Goal: Find specific page/section: Find specific page/section

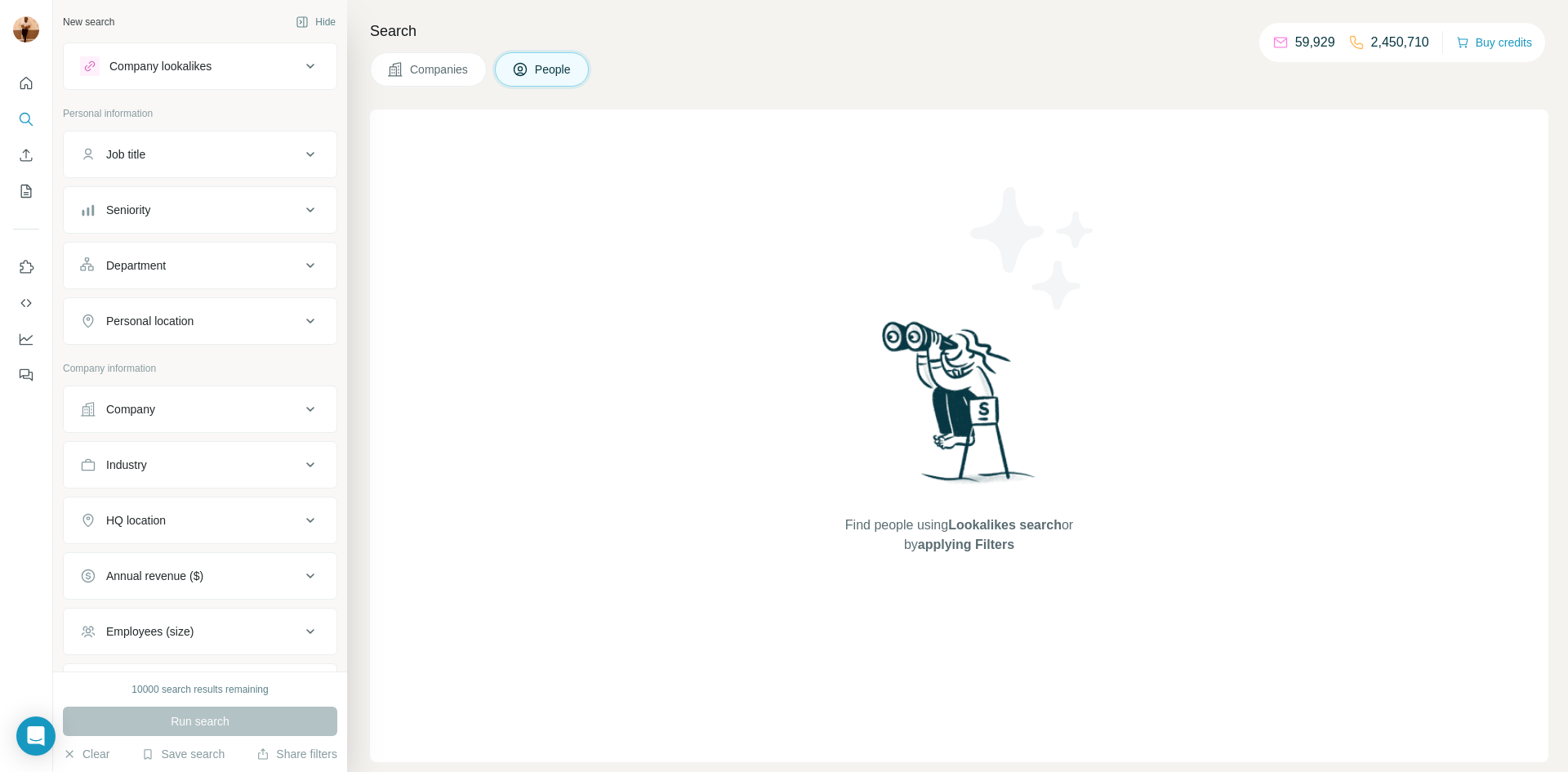
click at [36, 71] on button "Quick start" at bounding box center [26, 83] width 26 height 30
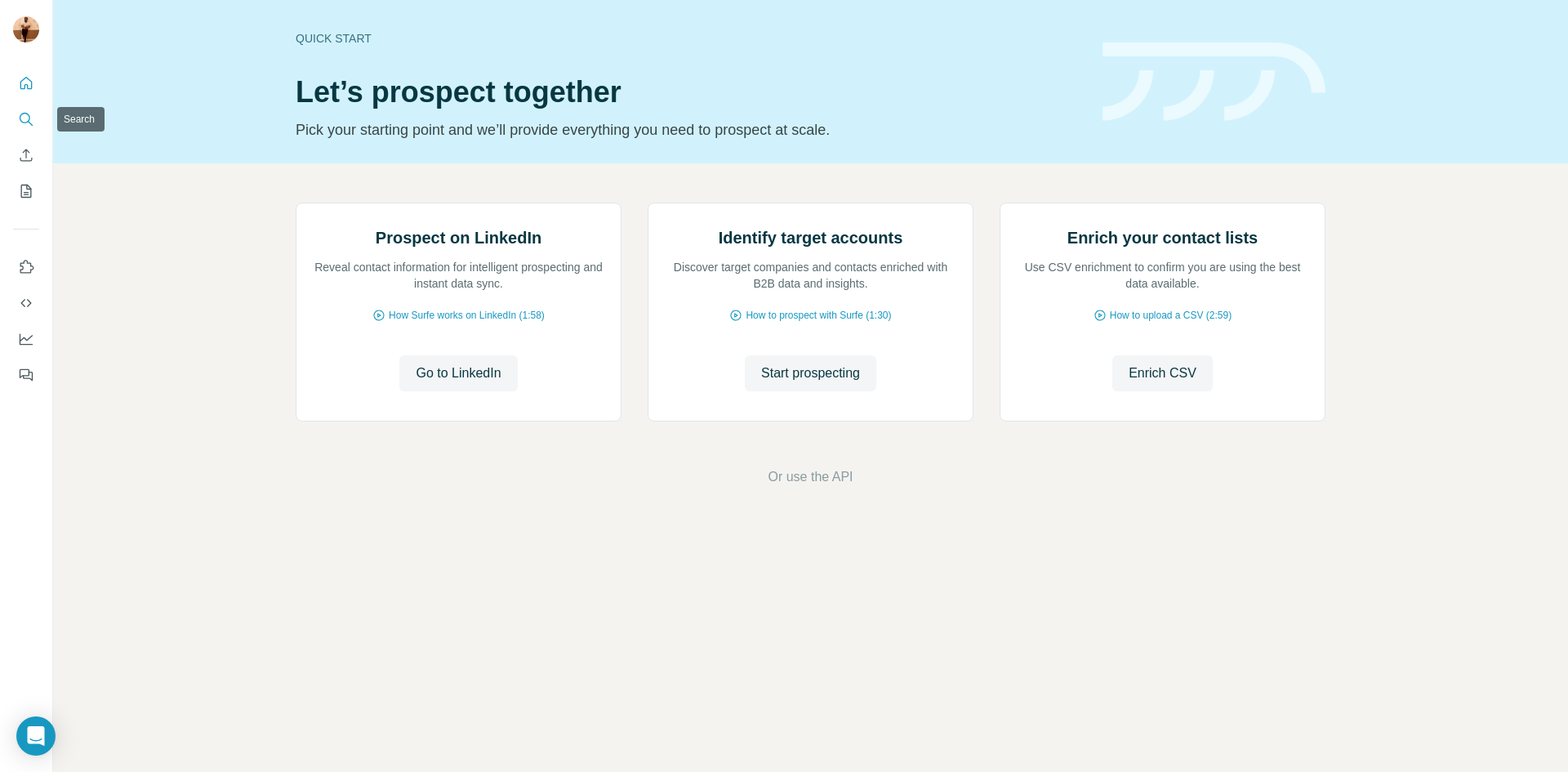
click at [13, 109] on button "Search" at bounding box center [26, 119] width 26 height 30
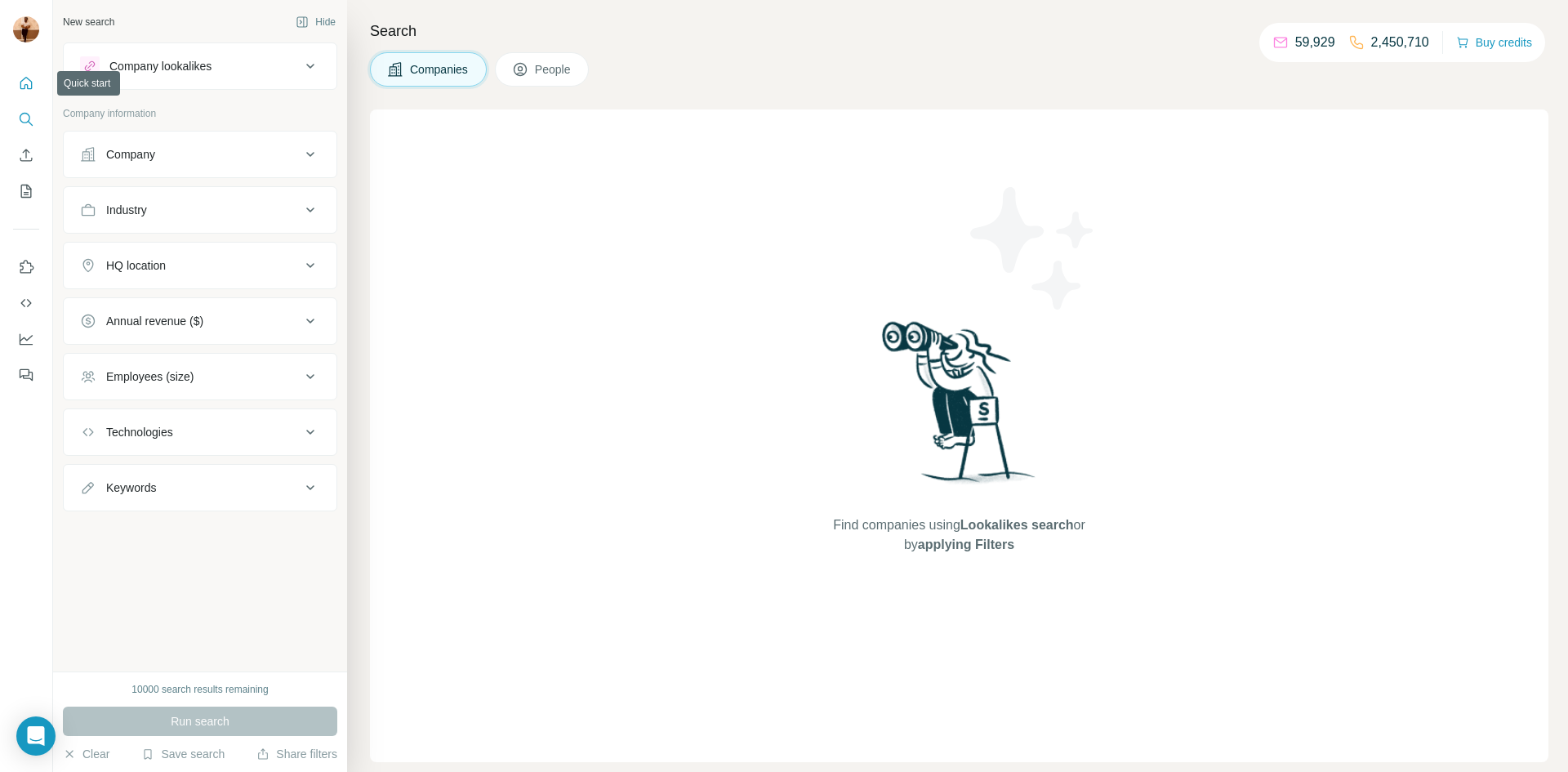
click at [30, 70] on button "Quick start" at bounding box center [26, 83] width 26 height 30
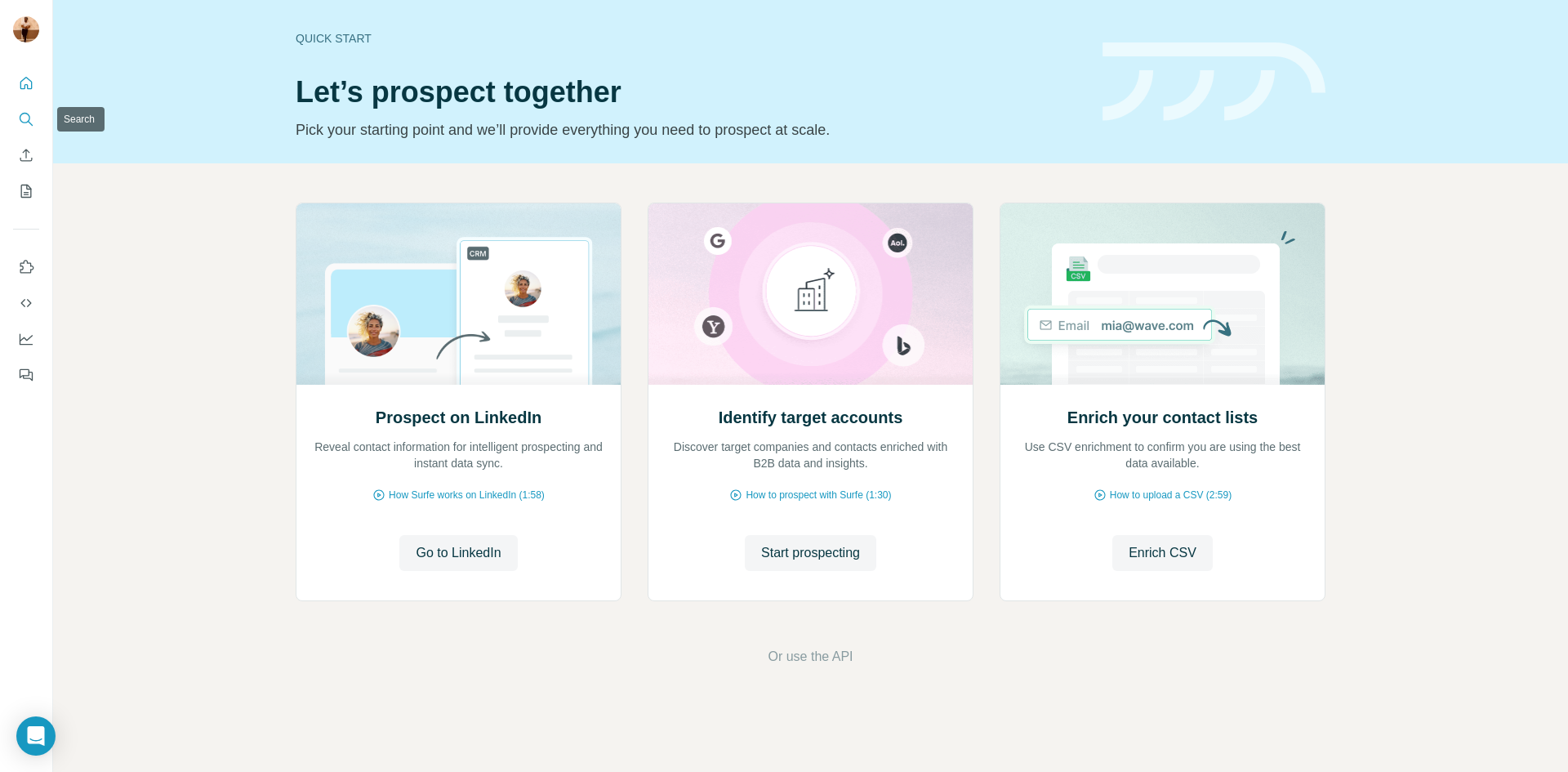
click at [25, 118] on icon "Search" at bounding box center [26, 119] width 16 height 16
